Goal: Information Seeking & Learning: Learn about a topic

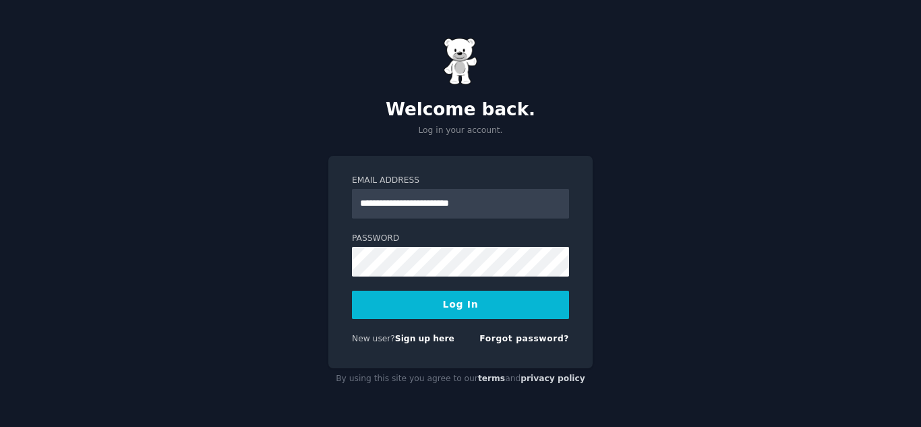
type input "**********"
click at [352, 291] on button "Log In" at bounding box center [460, 305] width 217 height 28
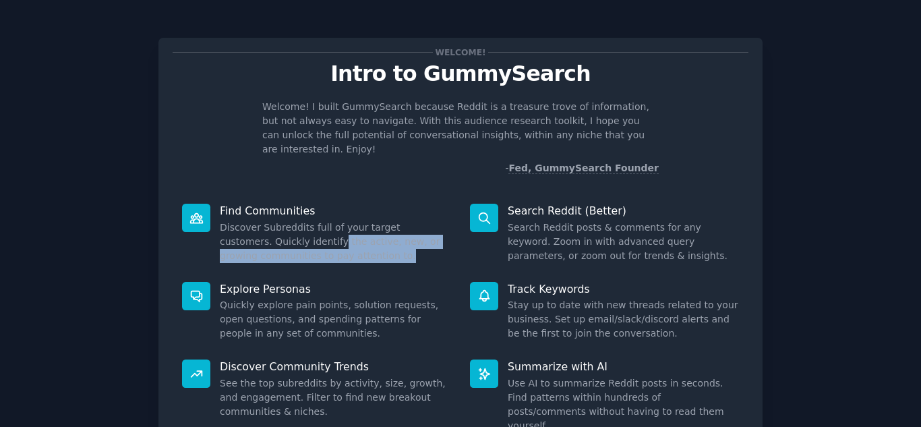
drag, startPoint x: 289, startPoint y: 234, endPoint x: 384, endPoint y: 235, distance: 95.1
click at [384, 235] on dd "Discover Subreddits full of your target customers. Quickly identify the active,…" at bounding box center [335, 241] width 231 height 42
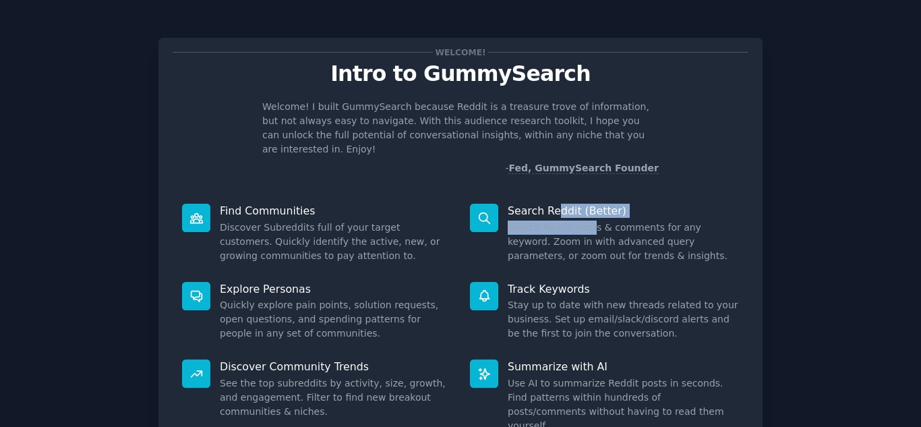
drag, startPoint x: 557, startPoint y: 202, endPoint x: 586, endPoint y: 213, distance: 31.2
click at [586, 213] on div "Search Reddit (Better) Search Reddit posts & comments for any keyword. Zoom in …" at bounding box center [604, 233] width 288 height 78
click at [586, 220] on dd "Search Reddit posts & comments for any keyword. Zoom in with advanced query par…" at bounding box center [623, 241] width 231 height 42
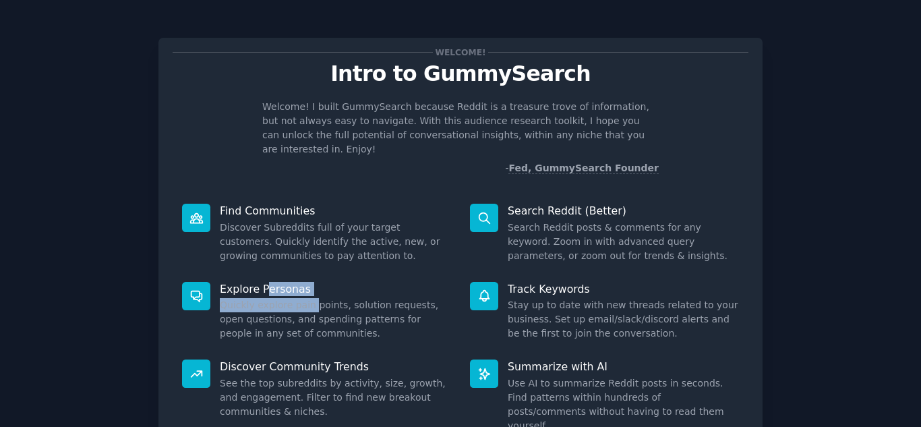
drag, startPoint x: 272, startPoint y: 278, endPoint x: 309, endPoint y: 286, distance: 37.3
click at [306, 283] on div "Explore Personas Quickly explore pain points, solution requests, open questions…" at bounding box center [317, 311] width 288 height 78
click at [313, 298] on dd "Quickly explore pain points, solution requests, open questions, and spending pa…" at bounding box center [335, 319] width 231 height 42
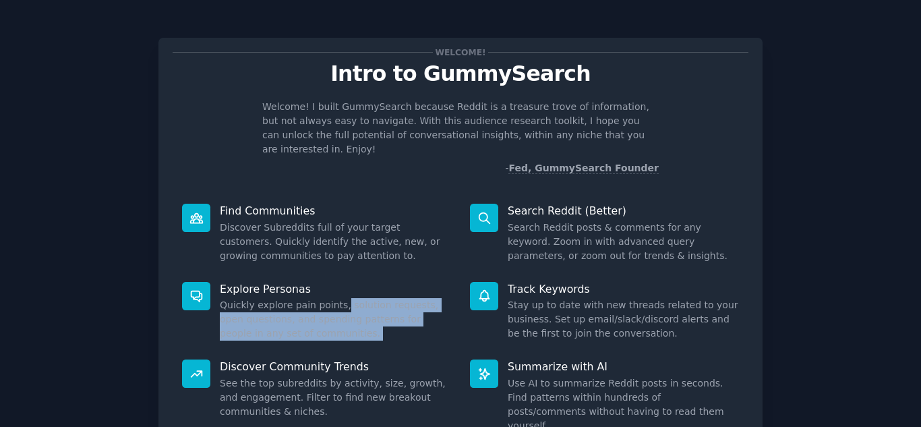
drag, startPoint x: 337, startPoint y: 291, endPoint x: 465, endPoint y: 295, distance: 128.2
click at [465, 295] on dl "Explore Personas Quickly explore pain points, solution requests, open questions…" at bounding box center [461, 311] width 576 height 78
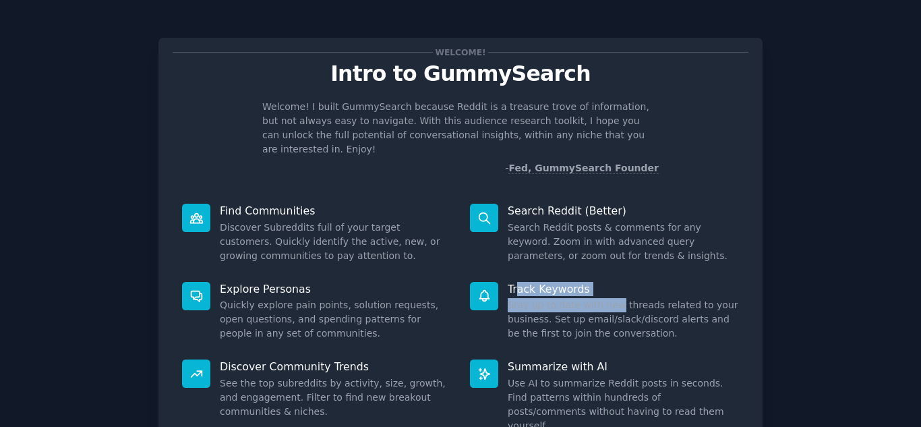
drag, startPoint x: 540, startPoint y: 264, endPoint x: 607, endPoint y: 288, distance: 71.7
click at [607, 288] on div "Track Keywords Stay up to date with new threads related to your business. Set u…" at bounding box center [604, 311] width 288 height 78
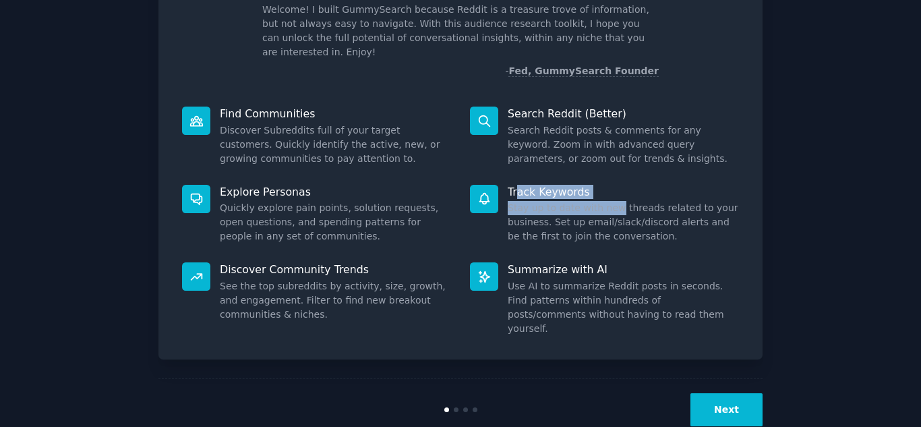
scroll to position [101, 0]
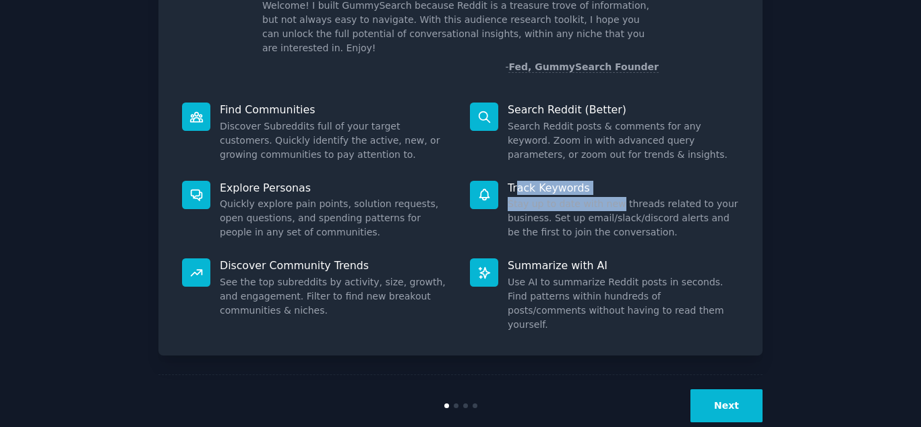
click at [738, 389] on button "Next" at bounding box center [726, 405] width 72 height 33
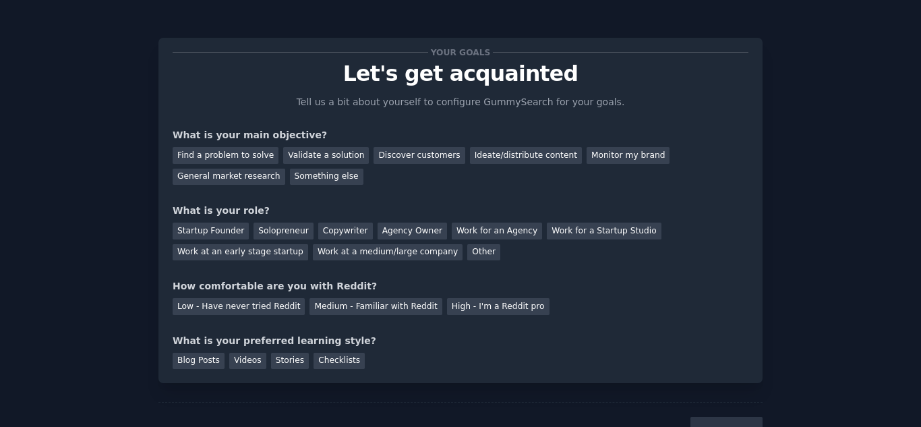
click at [495, 164] on div "Find a problem to solve Validate a solution Discover customers Ideate/distribut…" at bounding box center [461, 163] width 576 height 42
click at [496, 160] on div "Ideate/distribute content" at bounding box center [526, 155] width 112 height 17
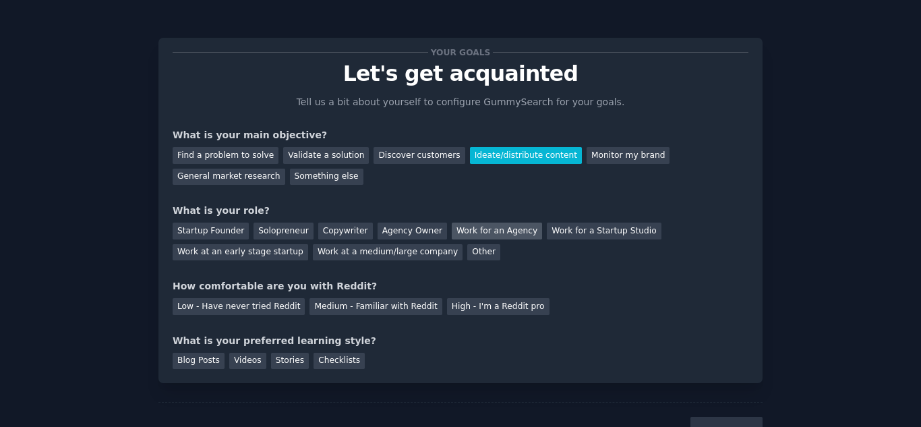
click at [476, 231] on div "Work for an Agency" at bounding box center [497, 230] width 90 height 17
click at [308, 244] on div "Work at an early stage startup" at bounding box center [241, 252] width 136 height 17
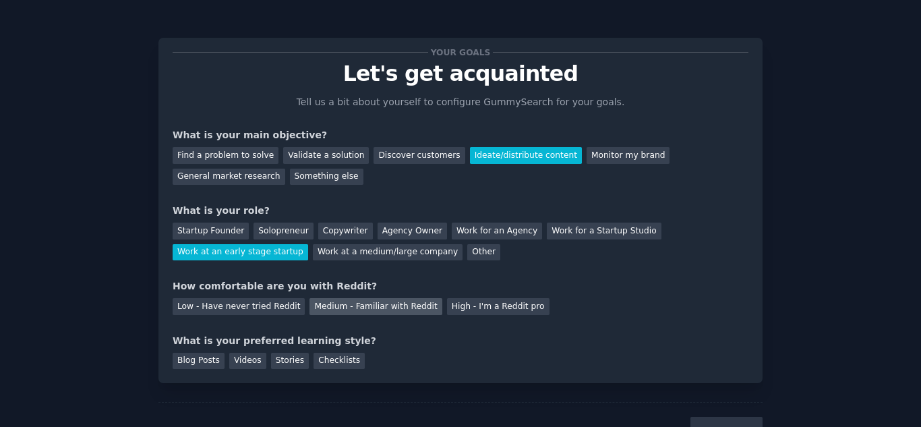
click at [338, 303] on div "Medium - Familiar with Reddit" at bounding box center [375, 306] width 132 height 17
click at [209, 359] on div "Blog Posts" at bounding box center [199, 361] width 52 height 17
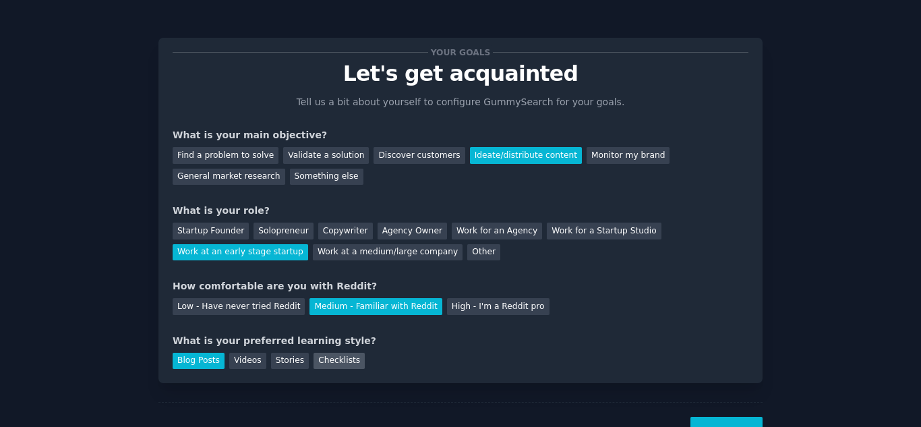
click at [327, 362] on div "Checklists" at bounding box center [338, 361] width 51 height 17
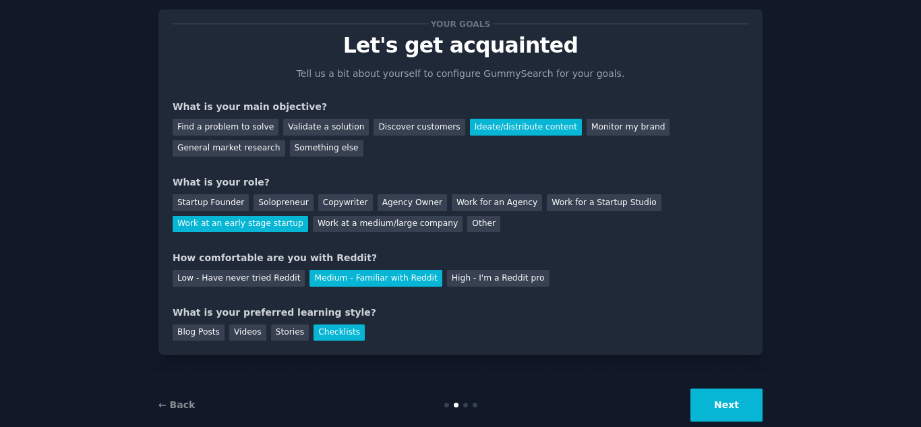
scroll to position [56, 0]
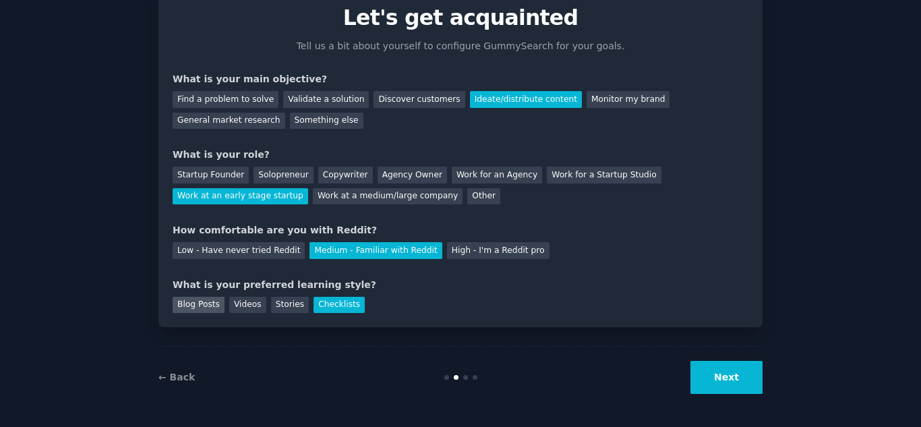
click at [202, 310] on div "Blog Posts" at bounding box center [199, 305] width 52 height 17
click at [735, 382] on button "Next" at bounding box center [726, 377] width 72 height 33
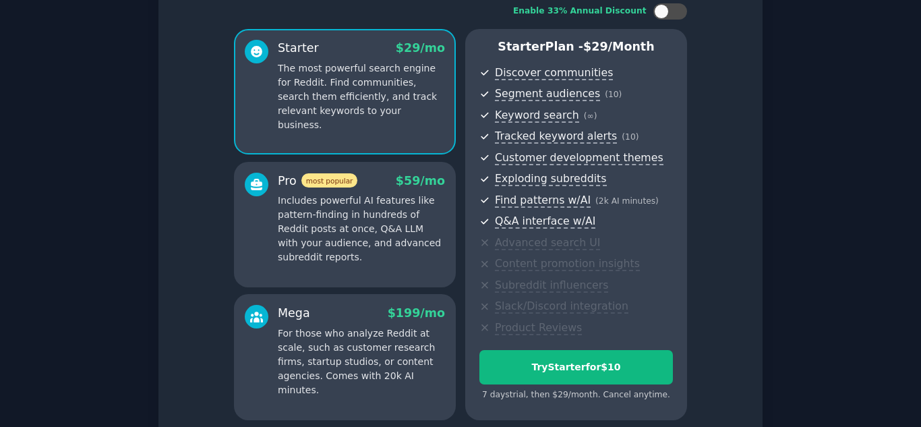
scroll to position [213, 0]
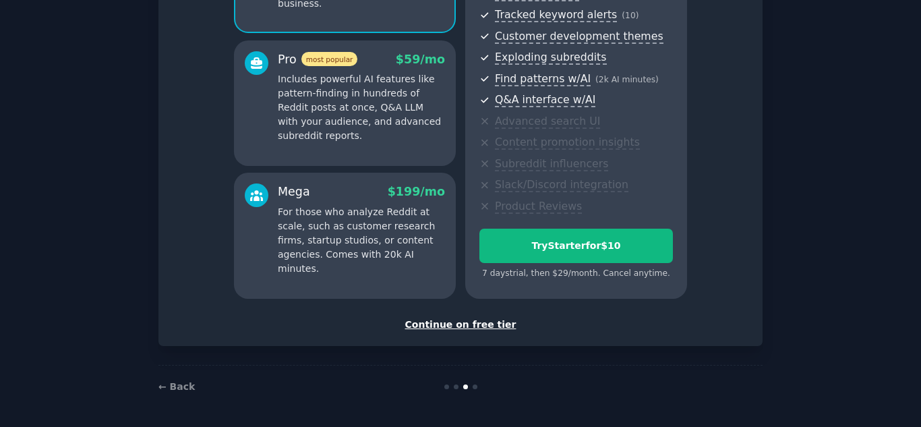
drag, startPoint x: 500, startPoint y: 326, endPoint x: 500, endPoint y: 339, distance: 12.8
click at [500, 339] on div "Set up your account Choose your GummySearch flavor Enable 33% Annual Discount S…" at bounding box center [460, 85] width 604 height 521
click at [495, 324] on div "Continue on free tier" at bounding box center [461, 325] width 576 height 14
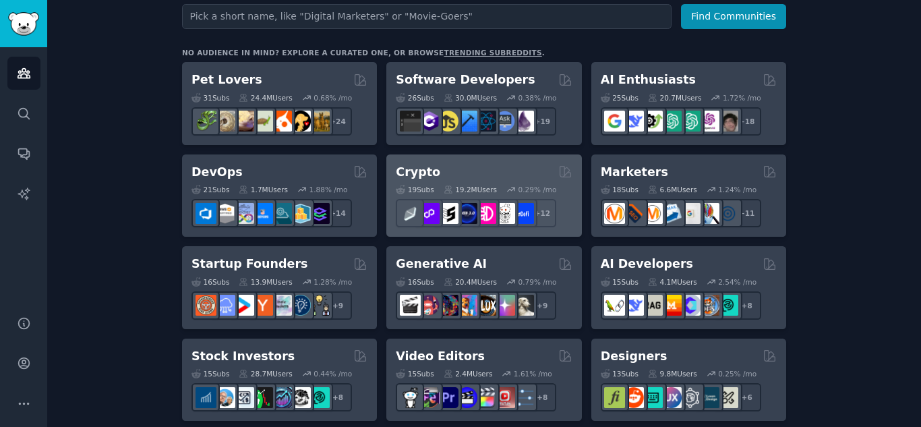
scroll to position [202, 0]
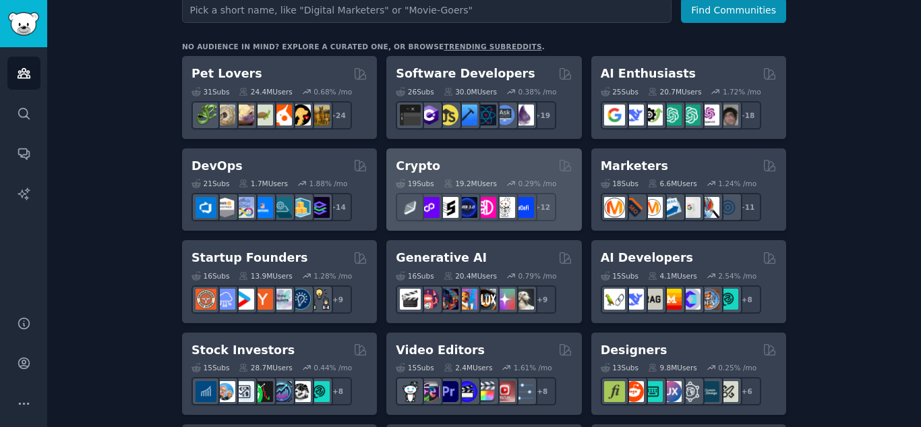
click at [508, 160] on div "Crypto Curated by GummySearch" at bounding box center [484, 166] width 176 height 17
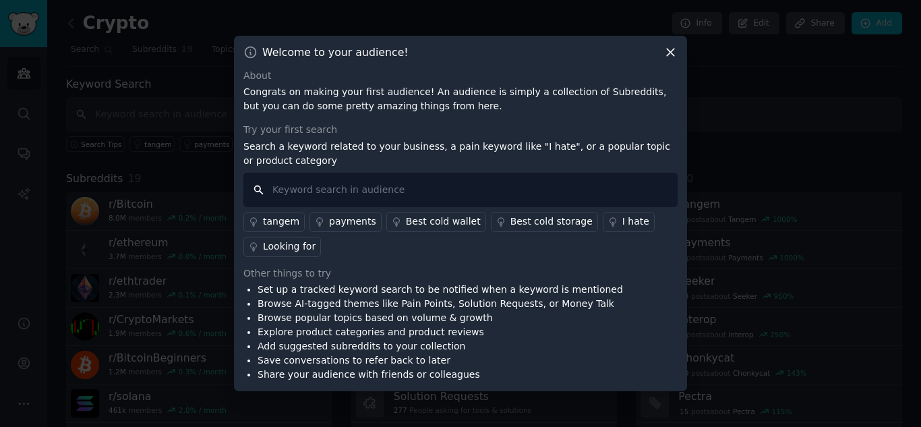
click at [399, 200] on input "text" at bounding box center [460, 190] width 434 height 34
type input "trust"
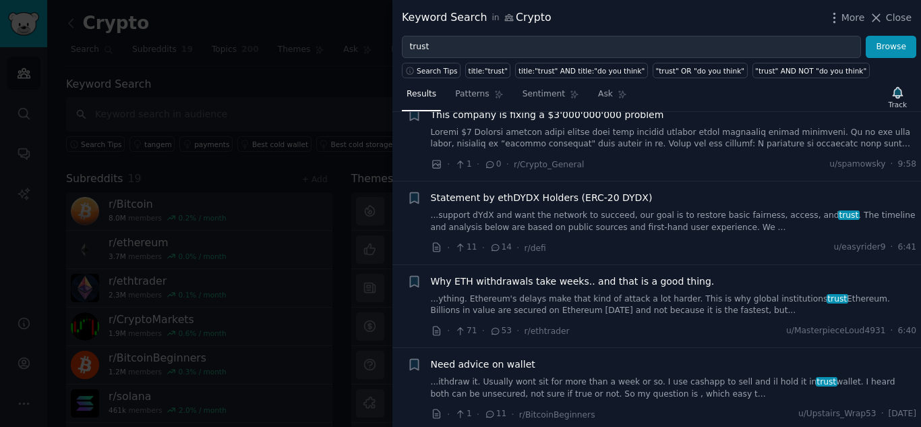
scroll to position [202, 0]
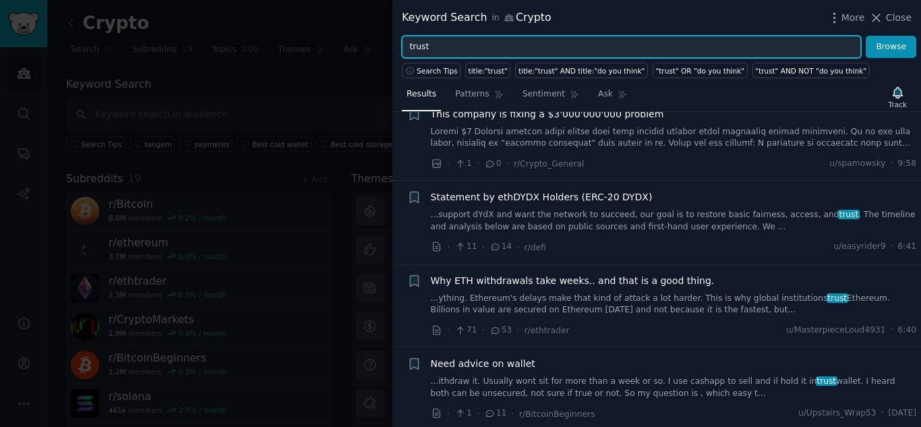
click at [524, 50] on input "trust" at bounding box center [631, 47] width 459 height 23
click at [524, 51] on input "trust" at bounding box center [631, 47] width 459 height 23
type input "binance"
click at [866, 36] on button "Browse" at bounding box center [891, 47] width 51 height 23
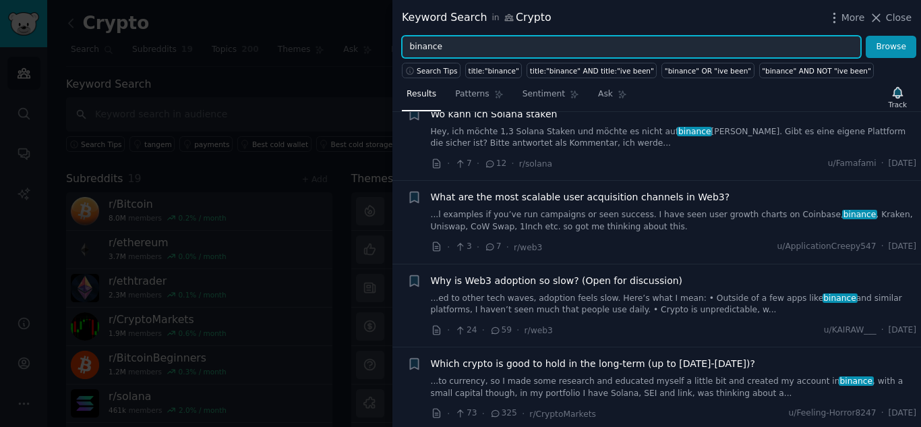
scroll to position [404, 0]
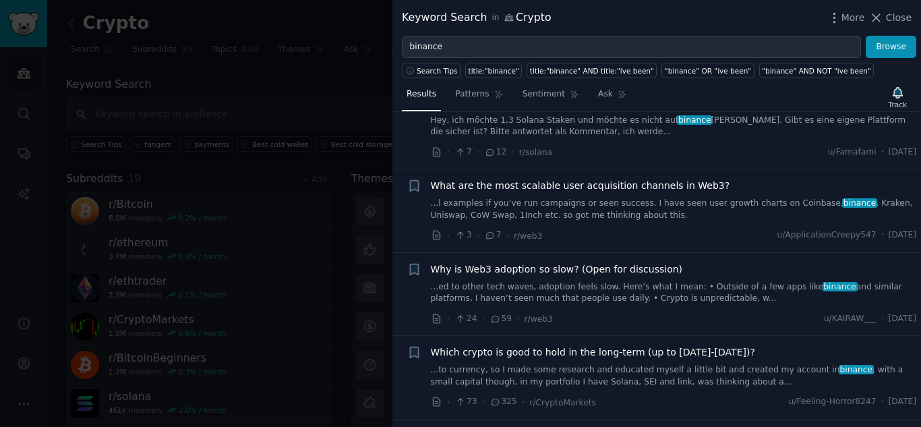
click at [310, 79] on div at bounding box center [460, 213] width 921 height 427
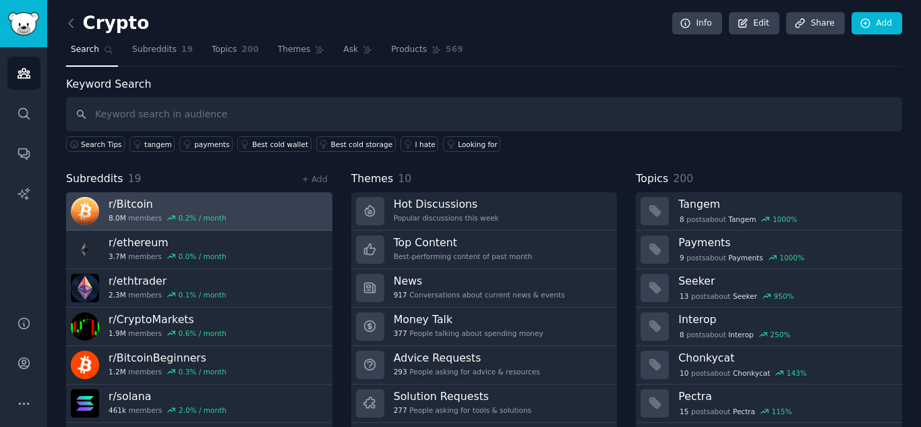
click at [141, 208] on h3 "r/ Bitcoin" at bounding box center [168, 204] width 118 height 14
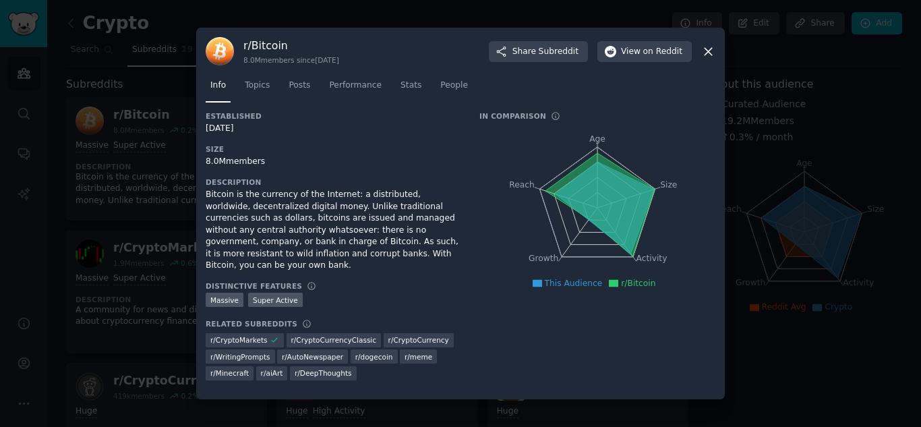
click at [706, 54] on icon at bounding box center [707, 51] width 7 height 7
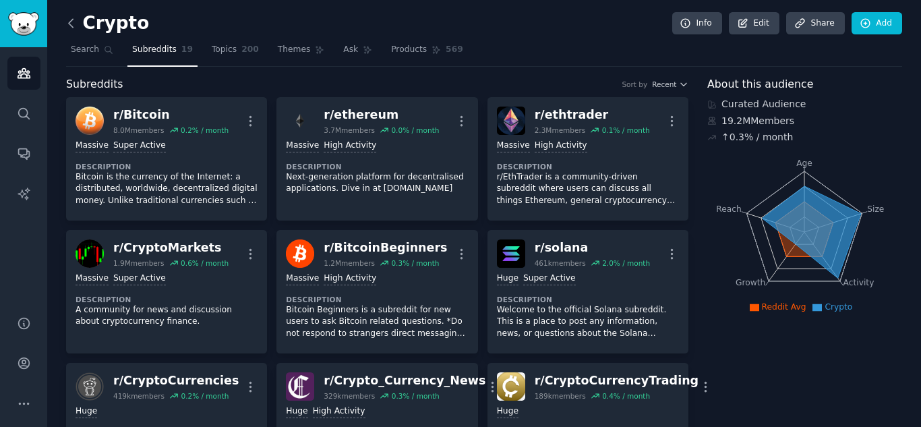
click at [67, 22] on icon at bounding box center [71, 23] width 14 height 14
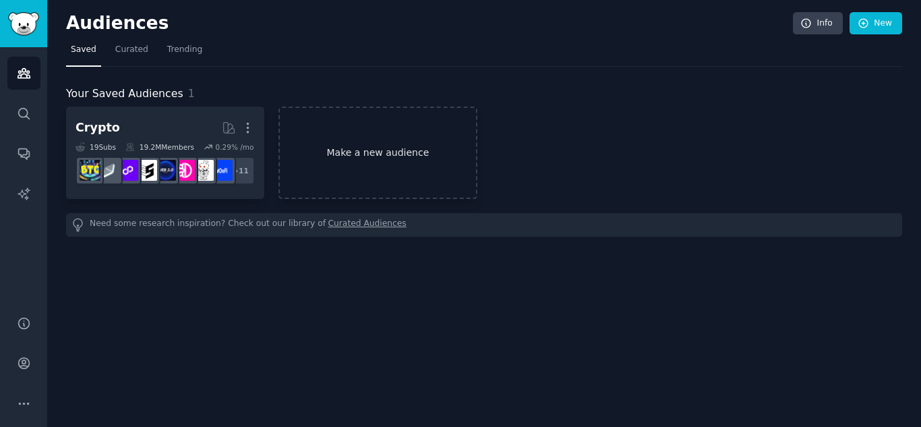
click at [320, 138] on link "Make a new audience" at bounding box center [377, 153] width 198 height 92
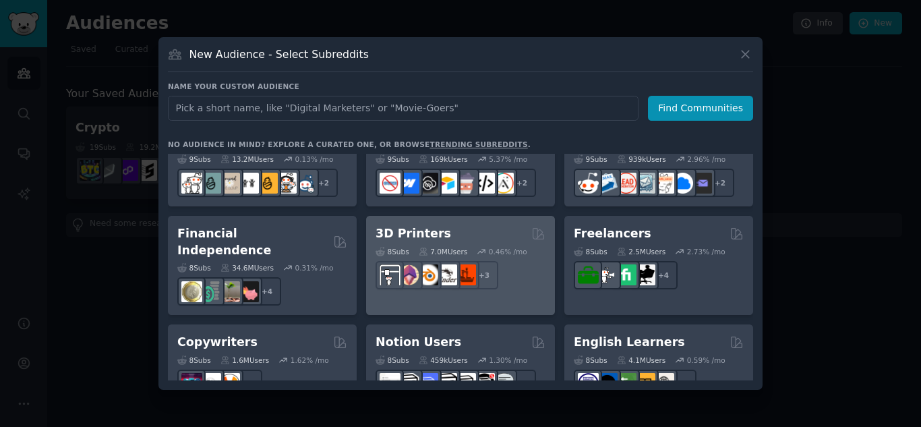
scroll to position [742, 0]
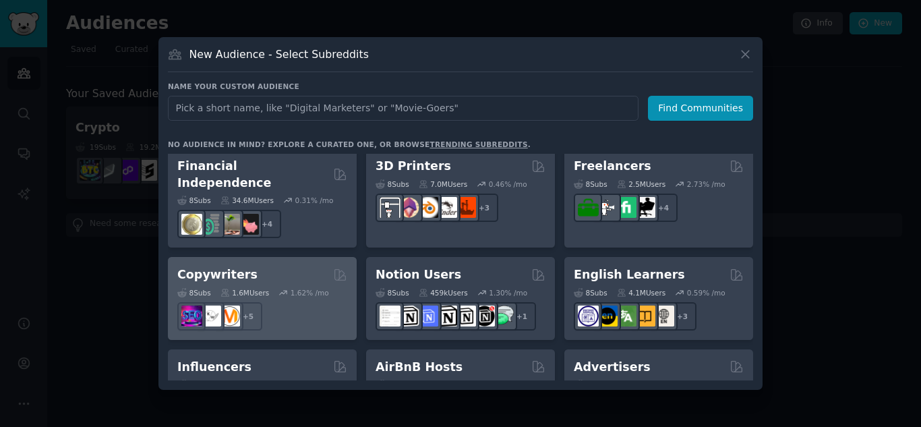
click at [231, 266] on h2 "Copywriters" at bounding box center [217, 274] width 80 height 17
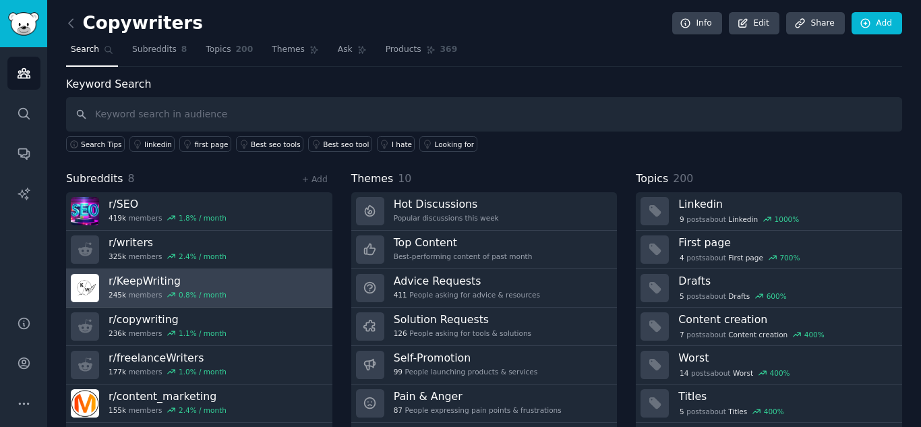
click at [156, 279] on h3 "r/ KeepWriting" at bounding box center [168, 281] width 118 height 14
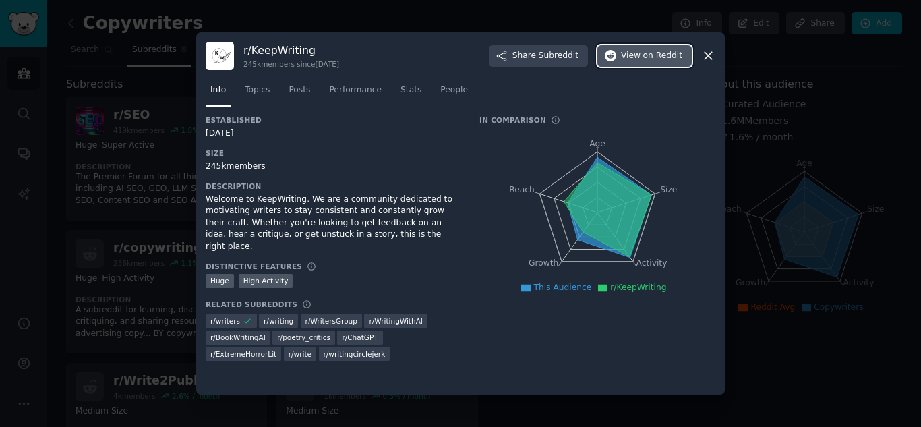
click at [654, 58] on span "on Reddit" at bounding box center [662, 56] width 39 height 12
click at [776, 156] on div at bounding box center [460, 213] width 921 height 427
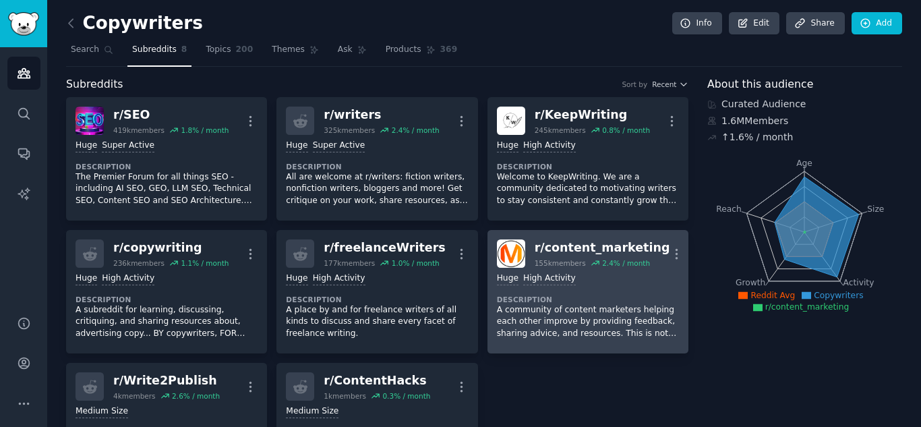
click at [605, 249] on div "r/ content_marketing" at bounding box center [603, 247] width 136 height 17
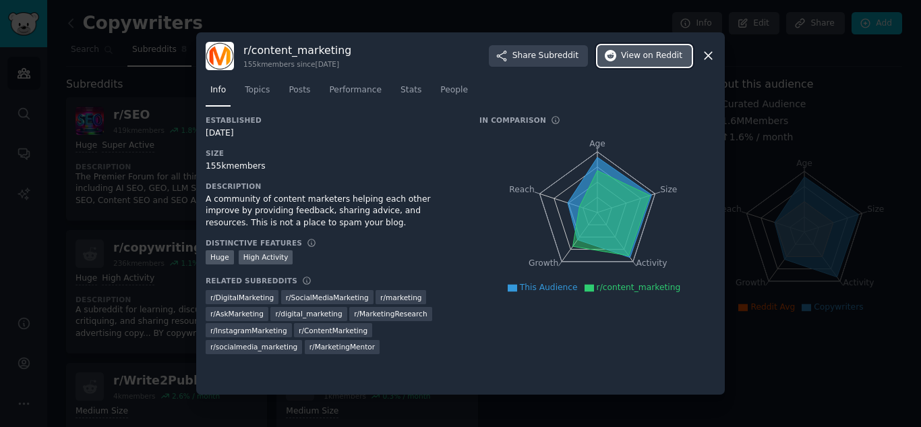
click at [624, 58] on button "View on Reddit" at bounding box center [644, 56] width 94 height 22
click at [750, 157] on div at bounding box center [460, 213] width 921 height 427
